Goal: Download file/media

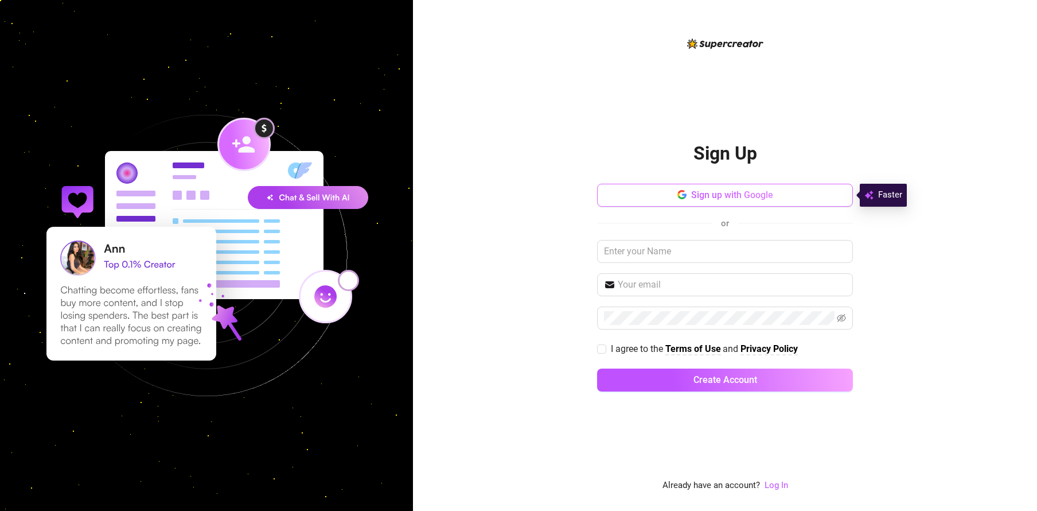
click at [723, 193] on span "Sign up with Google" at bounding box center [732, 194] width 82 height 11
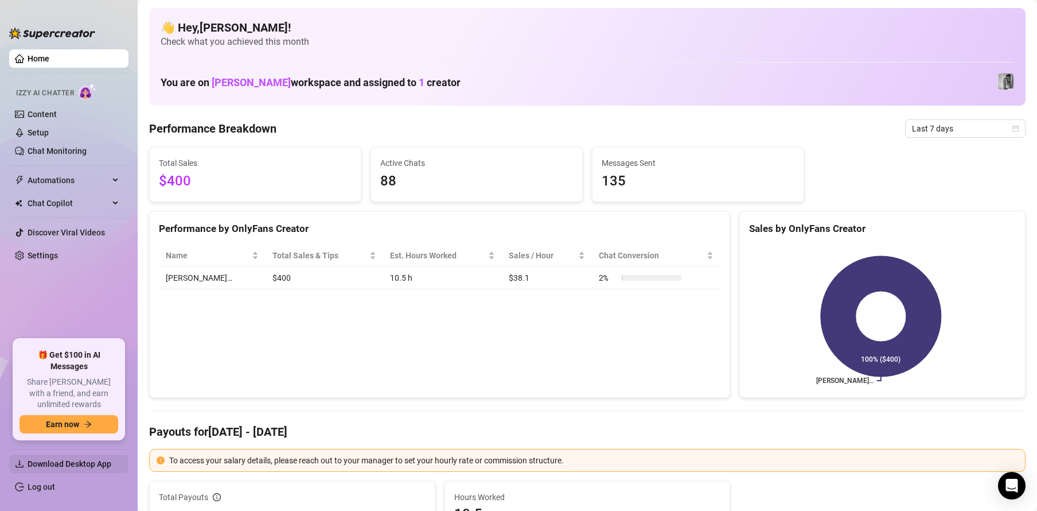
click at [89, 469] on span "Download Desktop App" at bounding box center [74, 463] width 92 height 18
click at [26, 464] on li "Download Desktop App" at bounding box center [68, 463] width 119 height 18
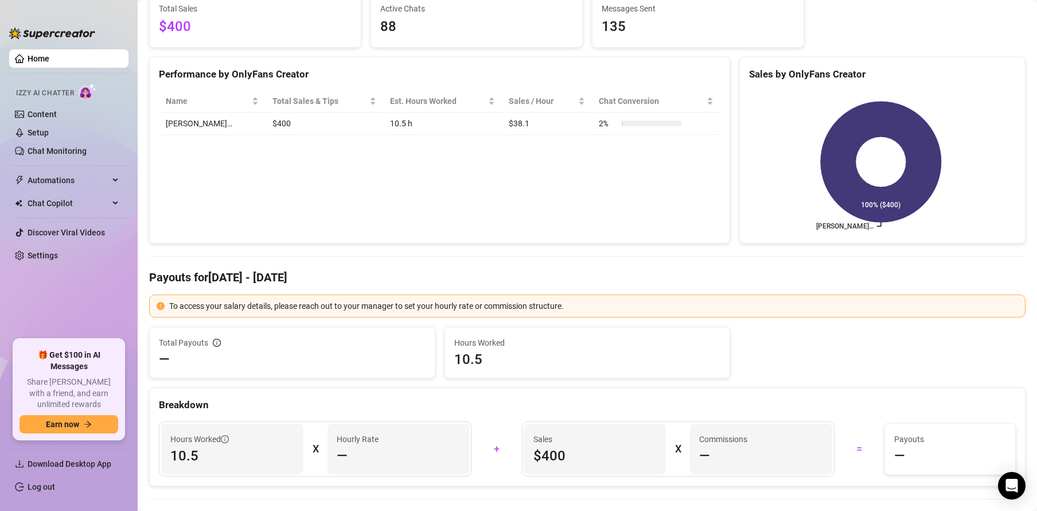
scroll to position [115, 0]
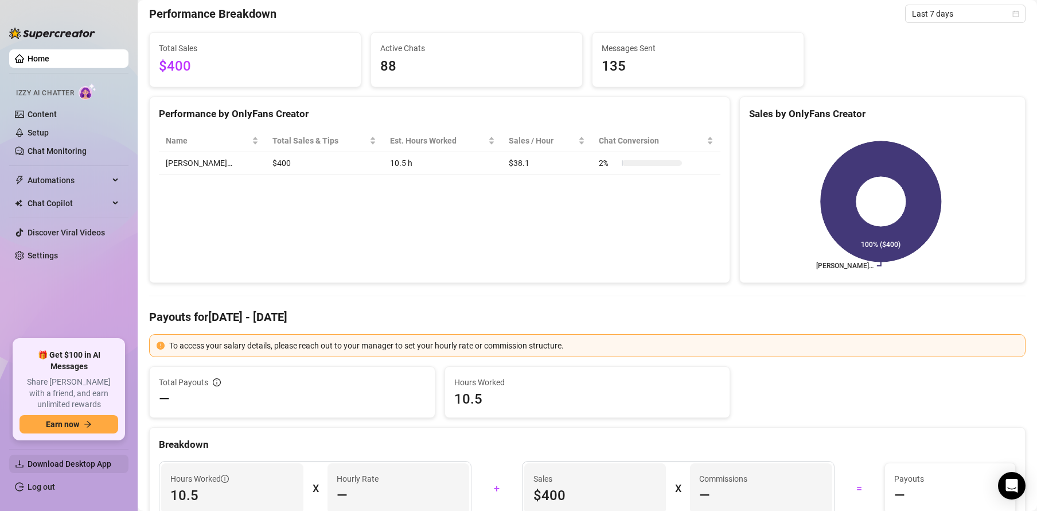
click at [65, 459] on span "Download Desktop App" at bounding box center [70, 463] width 84 height 9
